Goal: Task Accomplishment & Management: Use online tool/utility

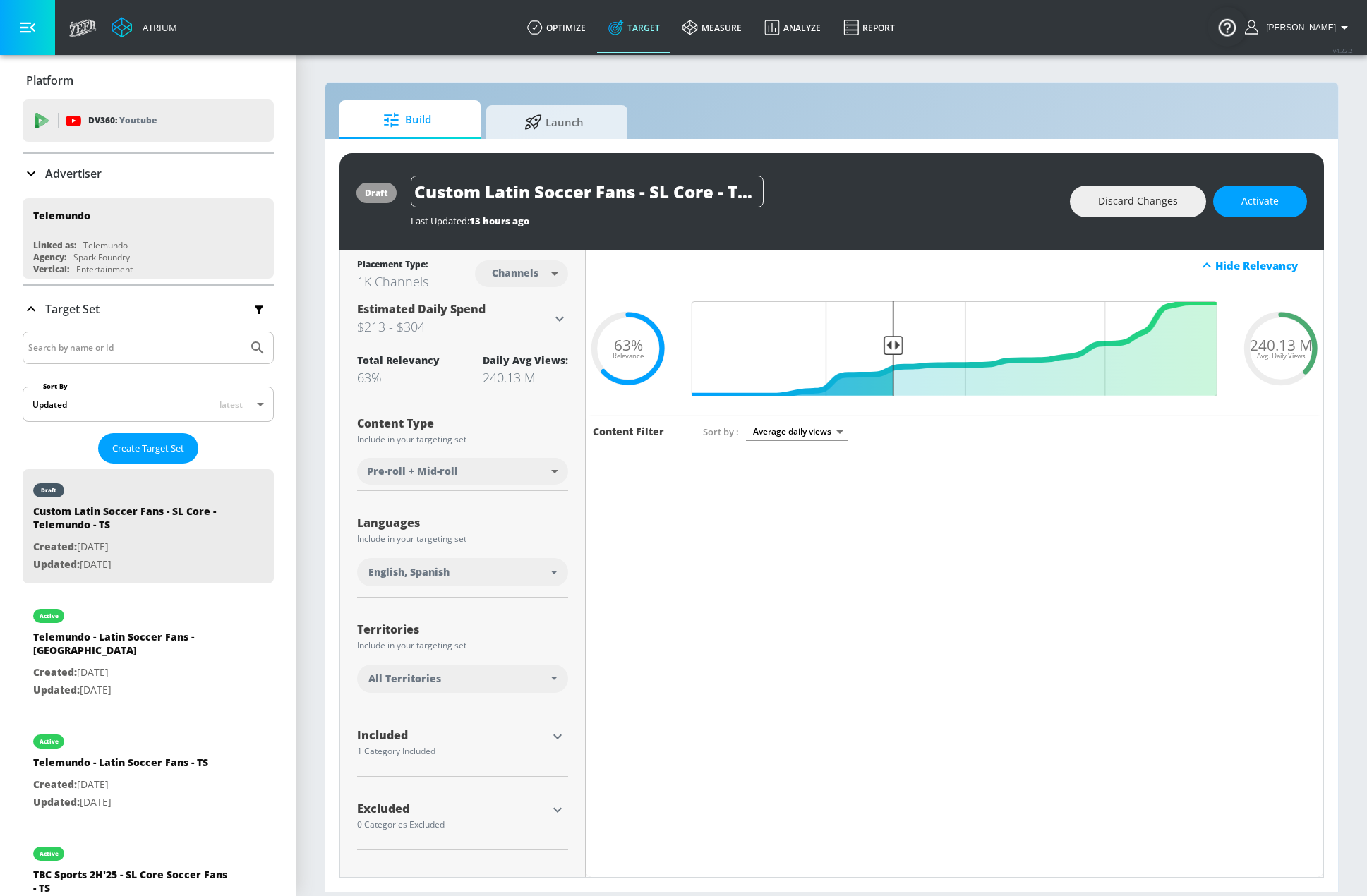
scroll to position [3175, 0]
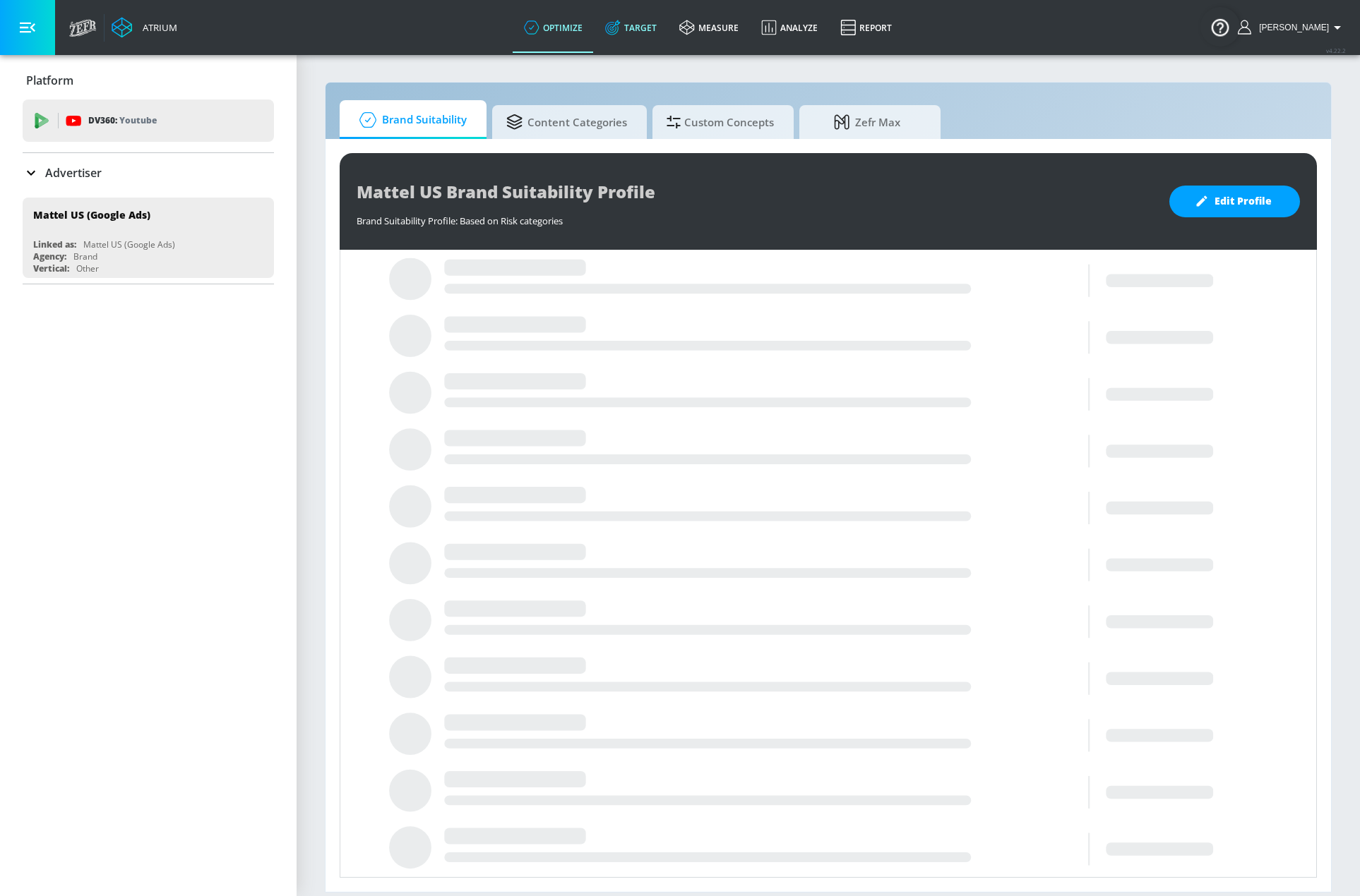
click at [662, 25] on link "Target" at bounding box center [630, 27] width 74 height 51
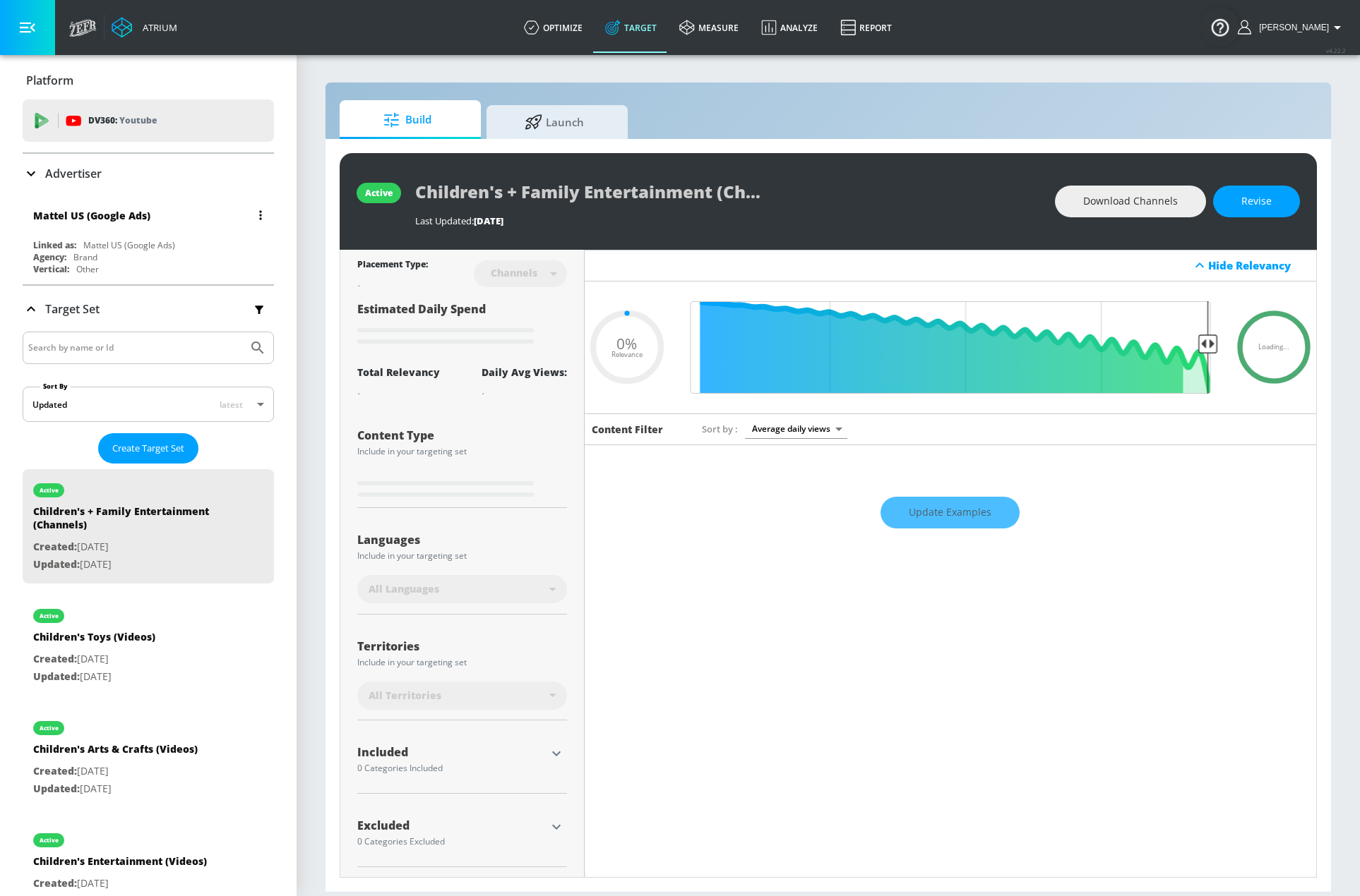
click at [181, 210] on div "Mattel US (Google Ads)" at bounding box center [152, 215] width 237 height 34
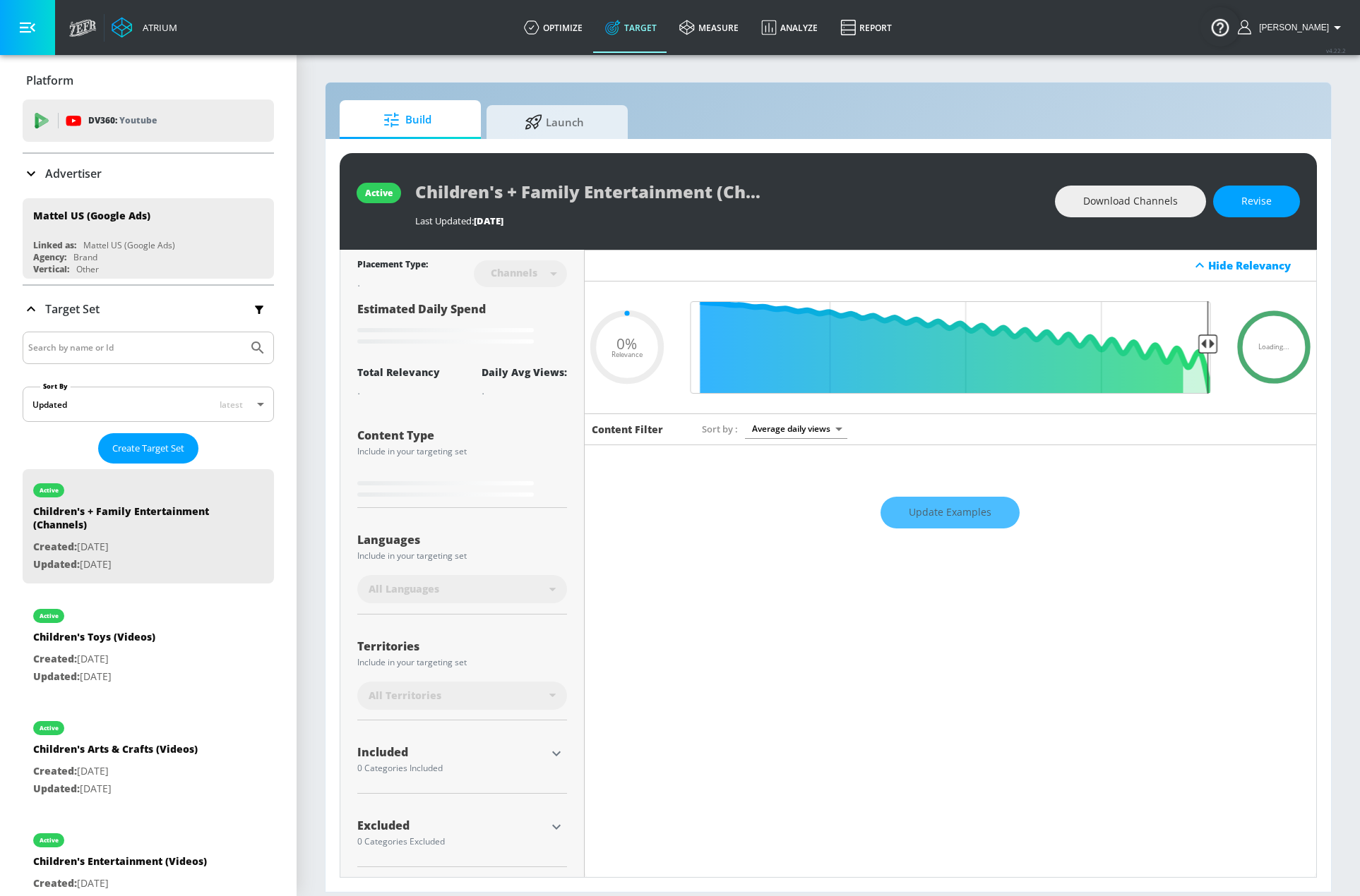
click at [114, 180] on div "Advertiser" at bounding box center [148, 173] width 251 height 17
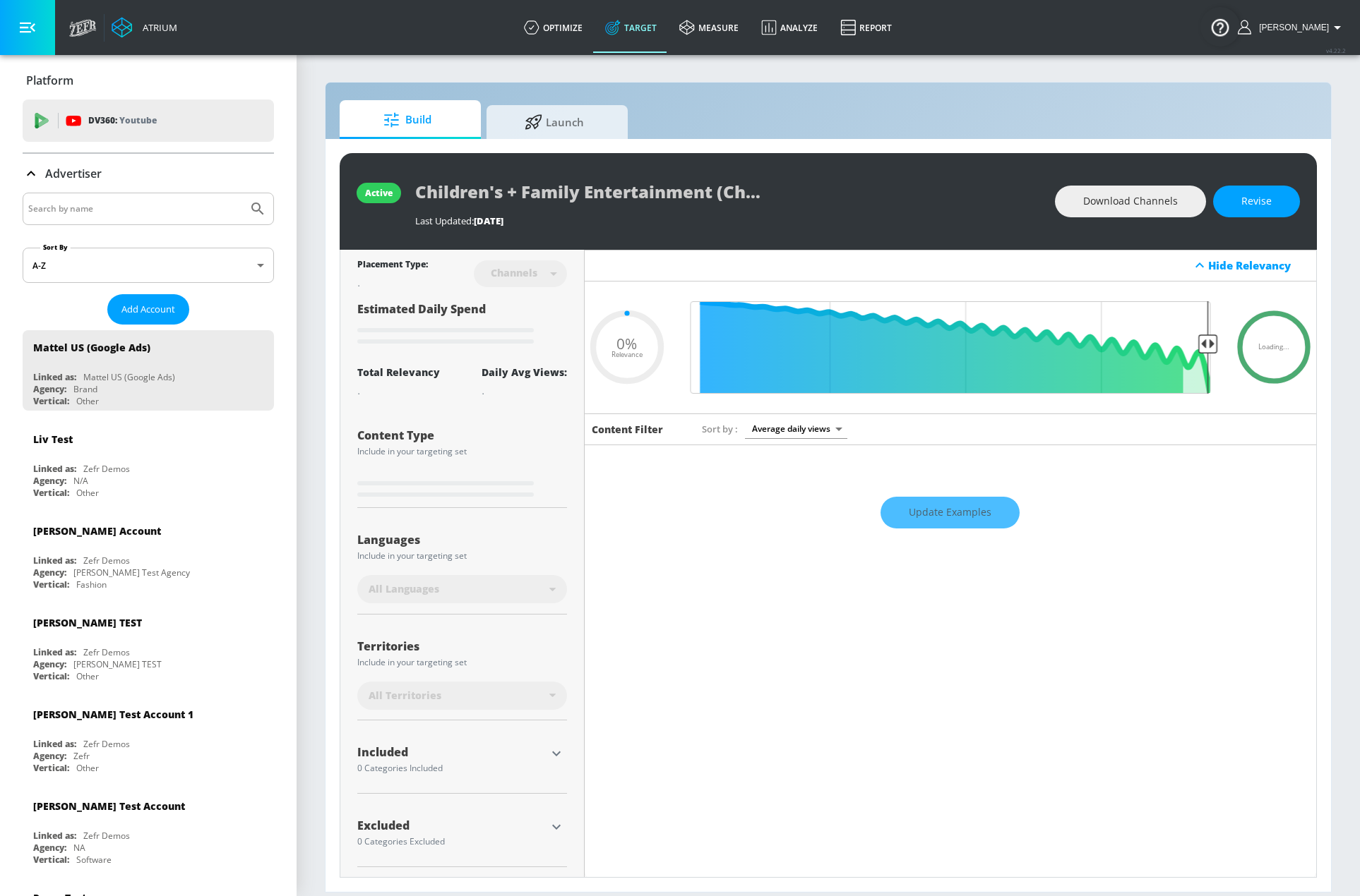
click at [179, 196] on div at bounding box center [148, 209] width 251 height 32
type input "0.6"
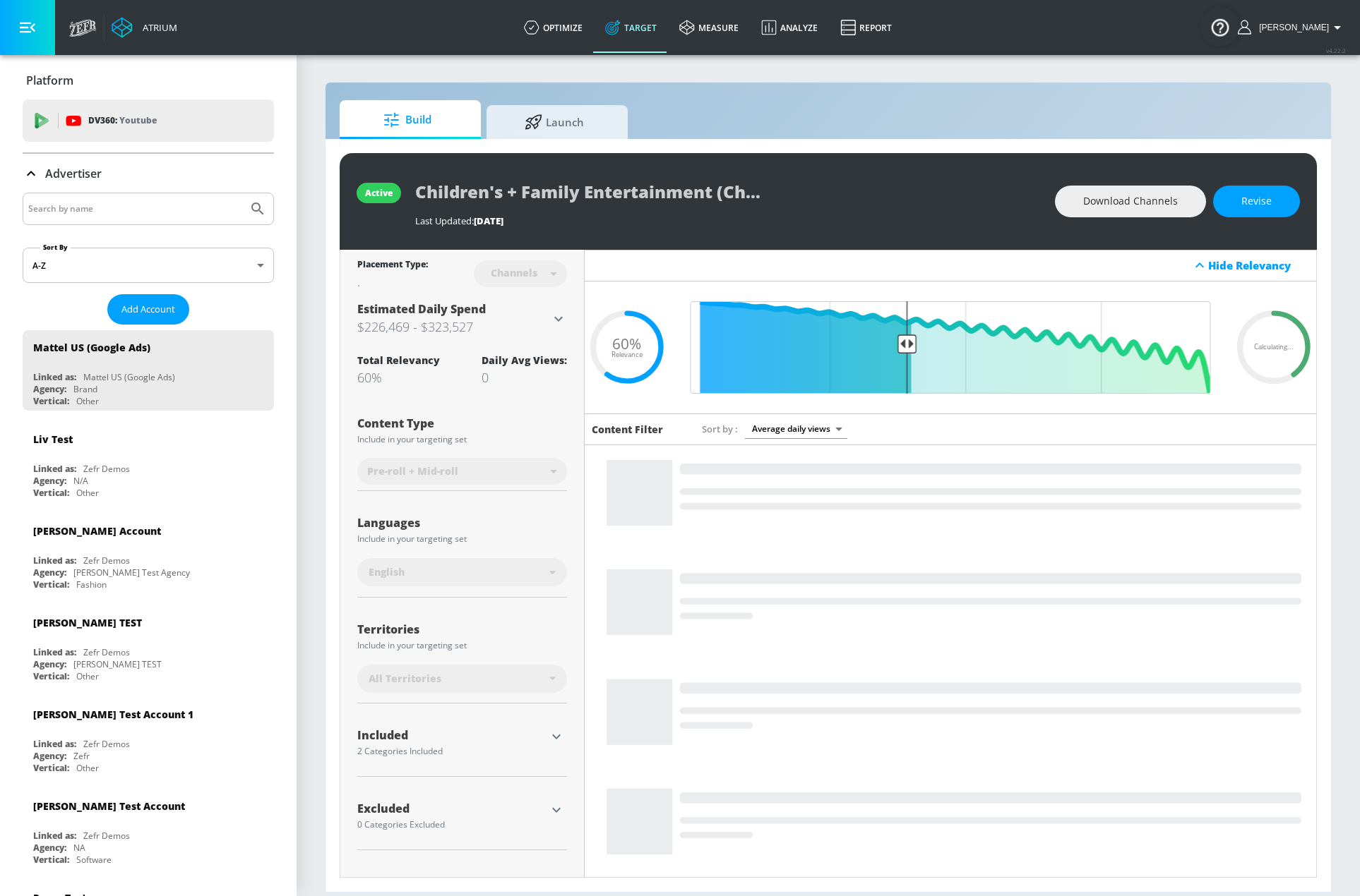
click at [154, 205] on input "Search by name" at bounding box center [135, 208] width 214 height 18
type input "[PERSON_NAME]"
click at [242, 194] on button "Submit Search" at bounding box center [258, 209] width 31 height 31
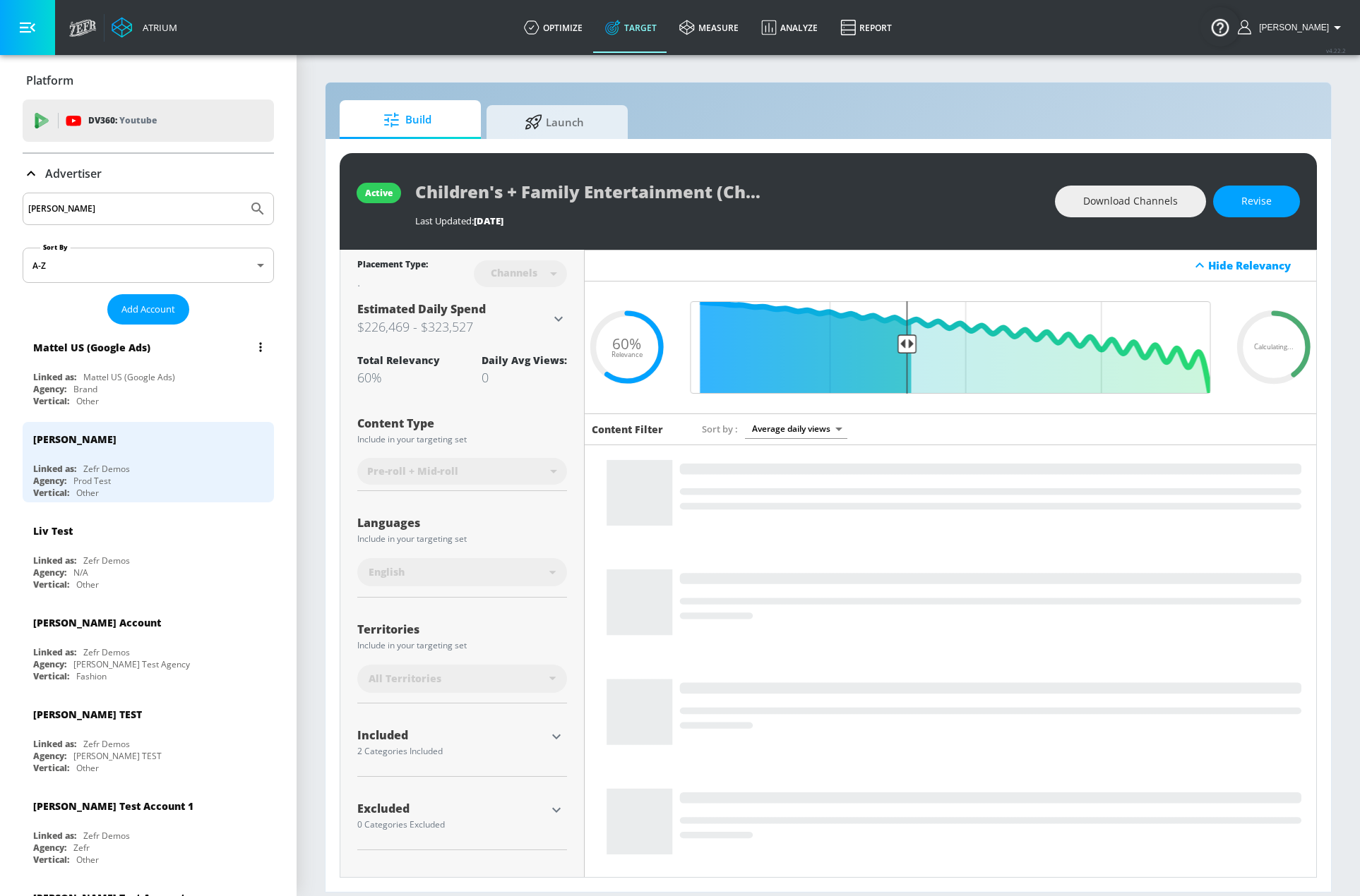
click at [155, 385] on div "Agency: Brand" at bounding box center [152, 389] width 237 height 12
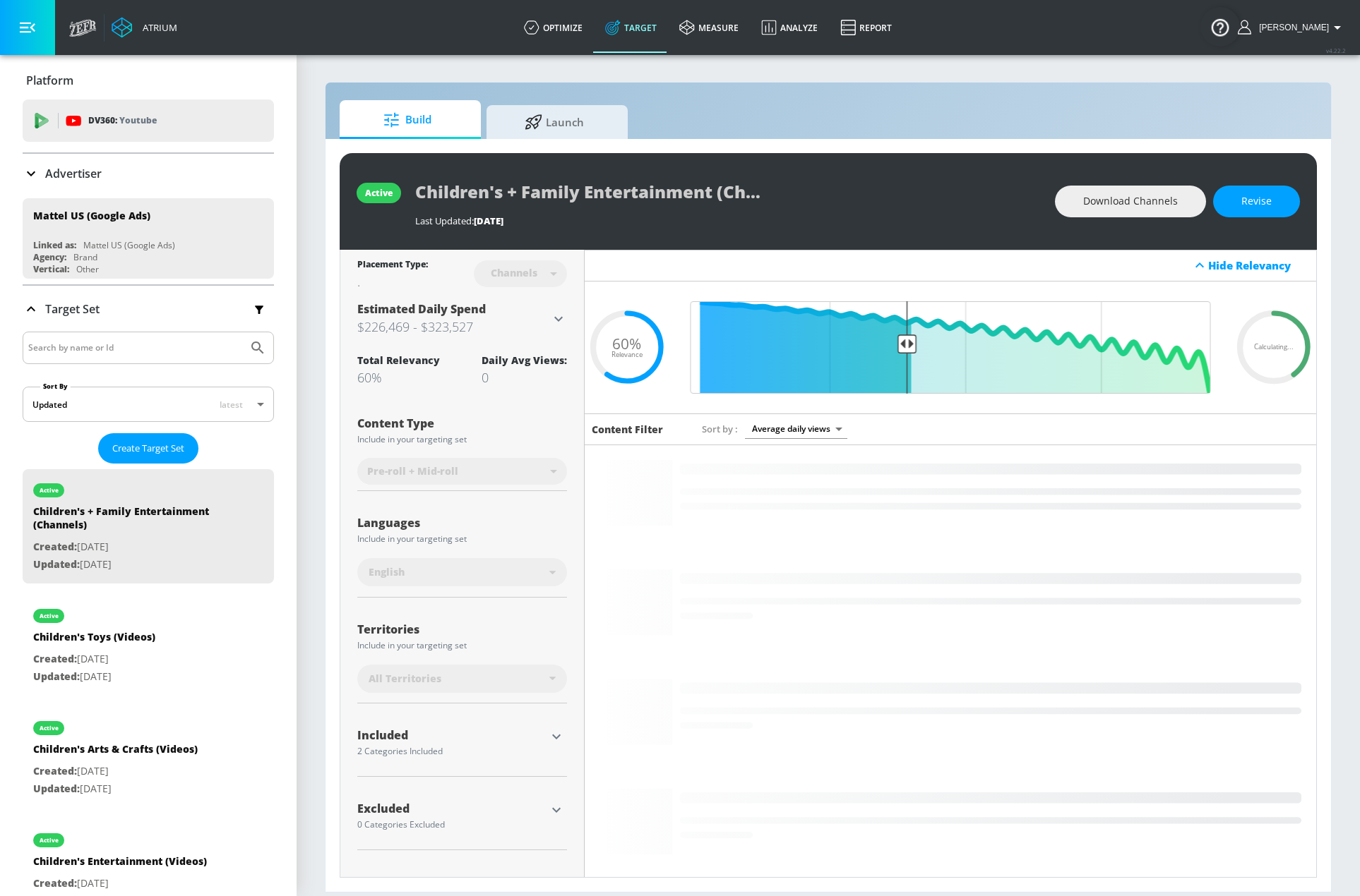
click at [126, 166] on div "Advertiser" at bounding box center [148, 173] width 251 height 17
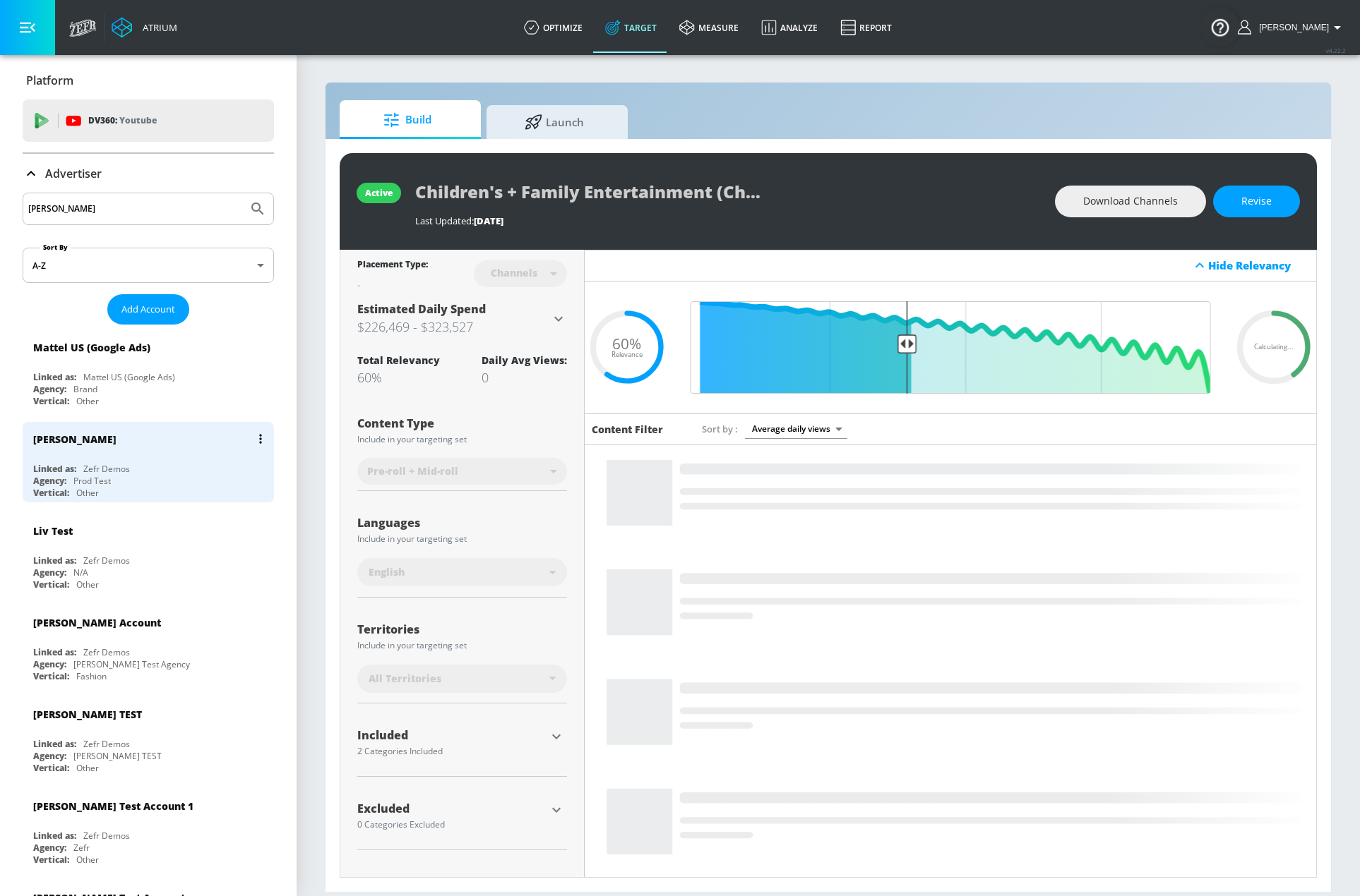
click at [107, 451] on div "Justin N" at bounding box center [152, 439] width 237 height 34
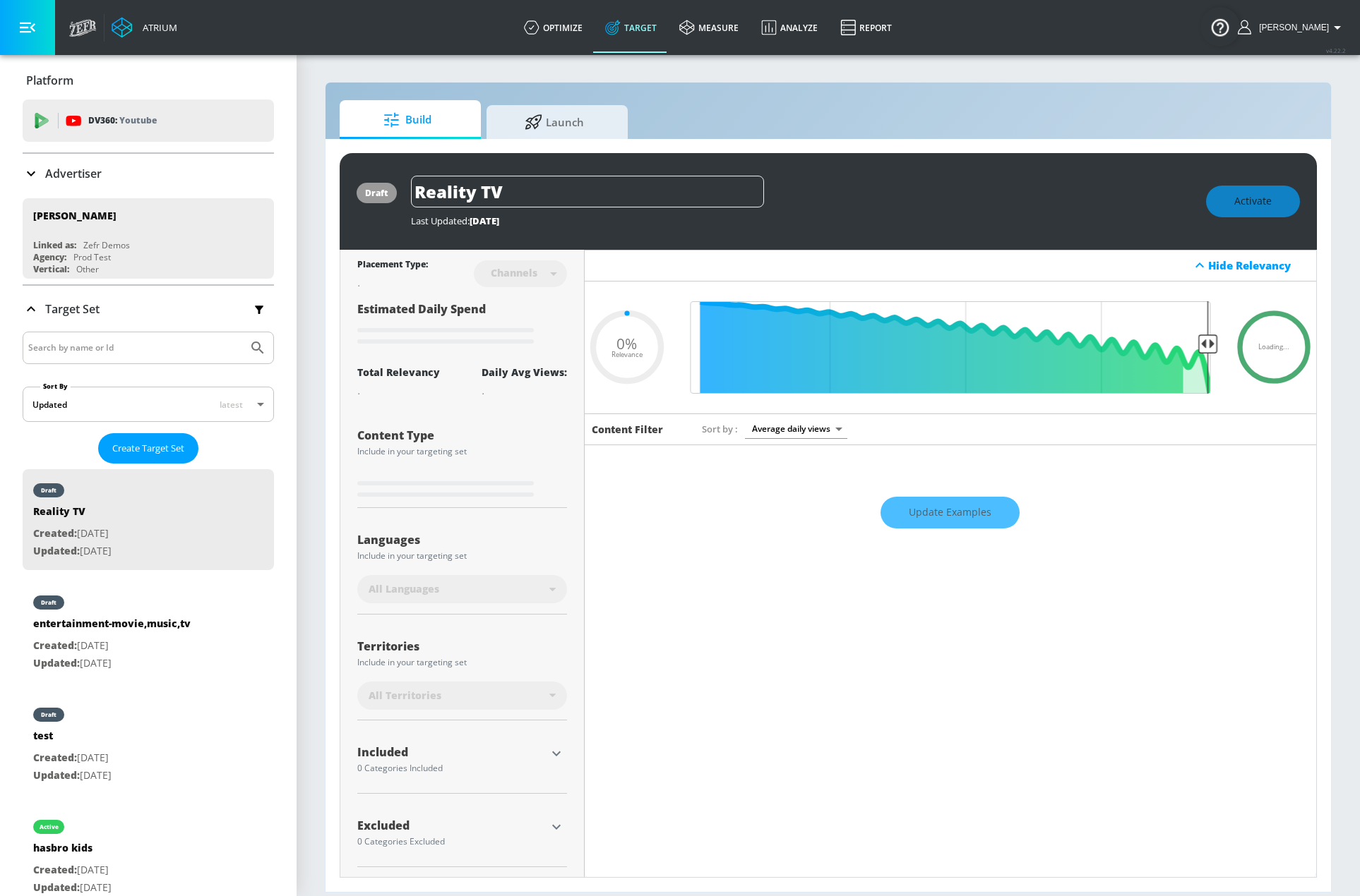
type input "0.05"
click at [137, 445] on span "Create Target Set" at bounding box center [148, 448] width 72 height 16
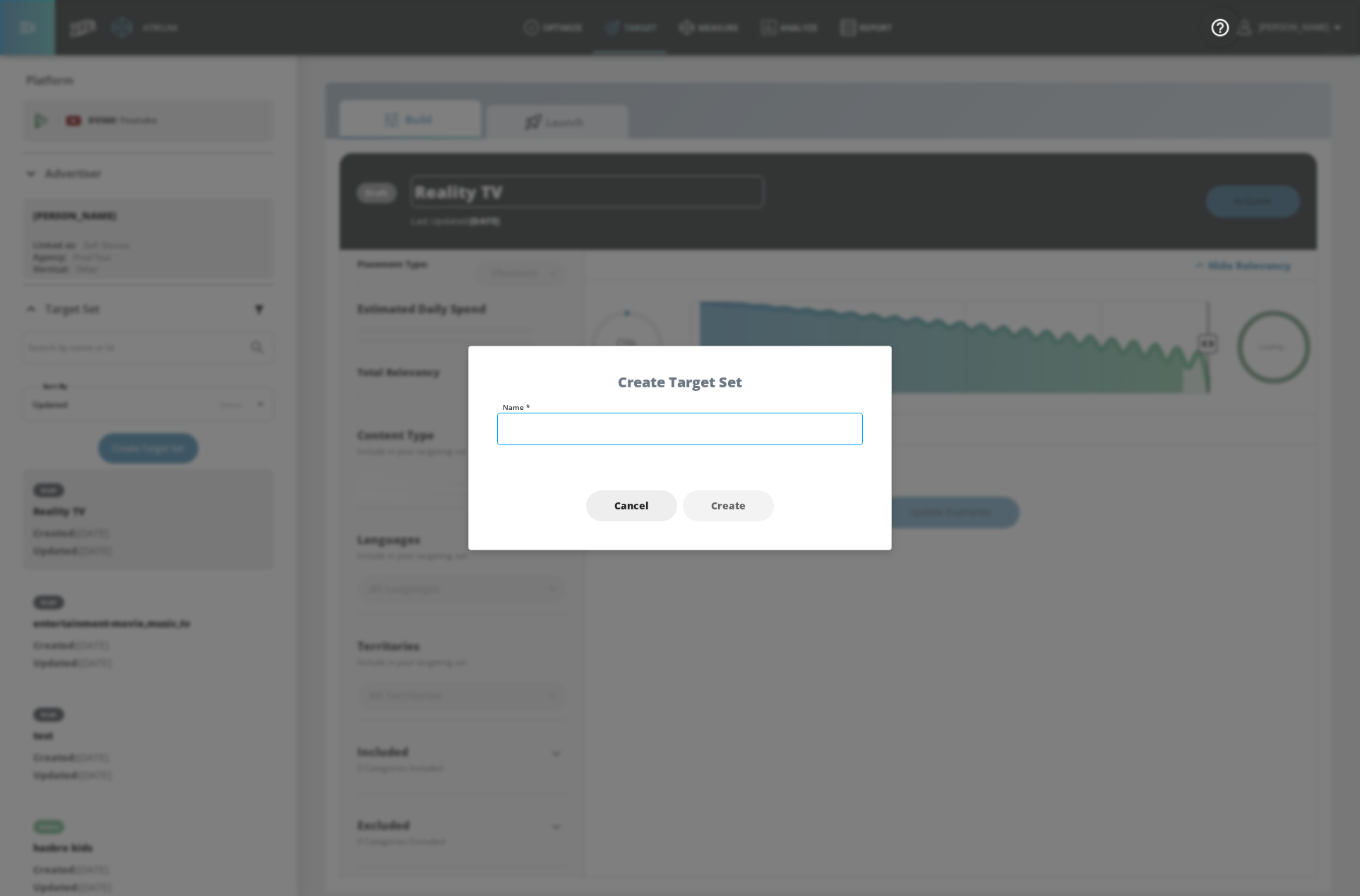
click at [547, 417] on input "text" at bounding box center [680, 429] width 365 height 32
type input "5"
type input "0.67"
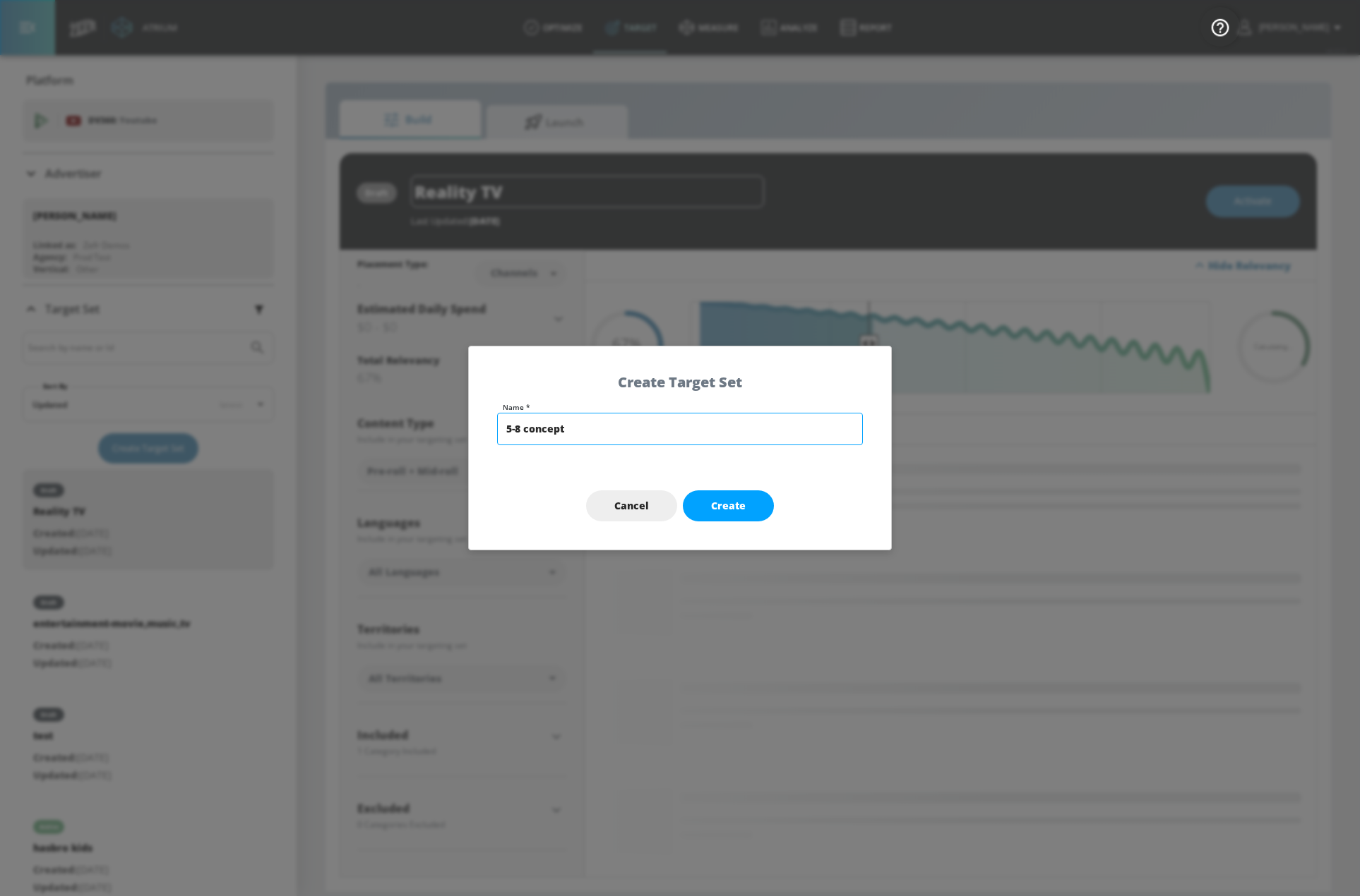
type input "5-8 concept"
click at [729, 497] on button "Create" at bounding box center [728, 506] width 91 height 32
type input "5-8 concept"
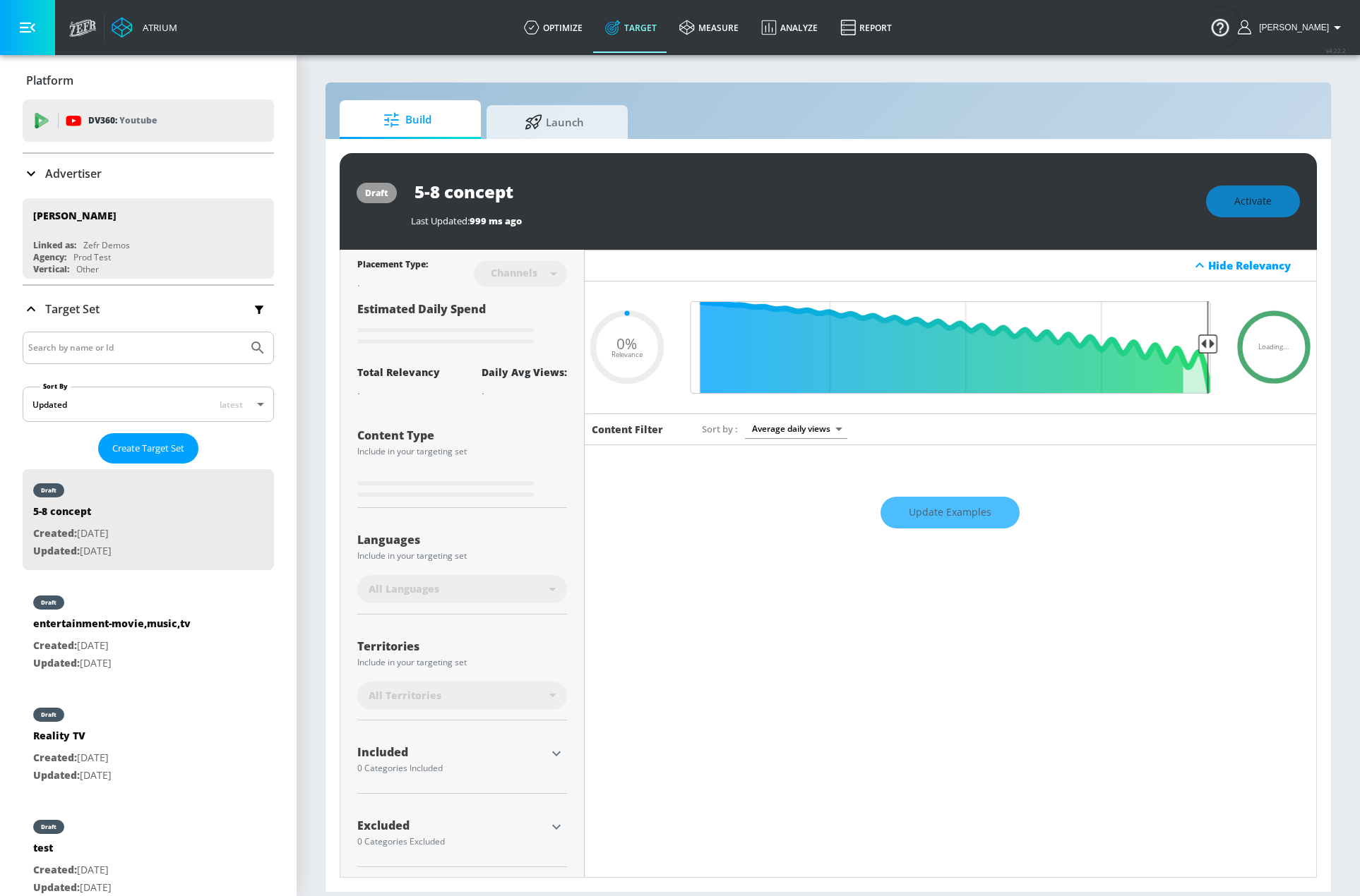
type input "0.6"
